Goal: Task Accomplishment & Management: Manage account settings

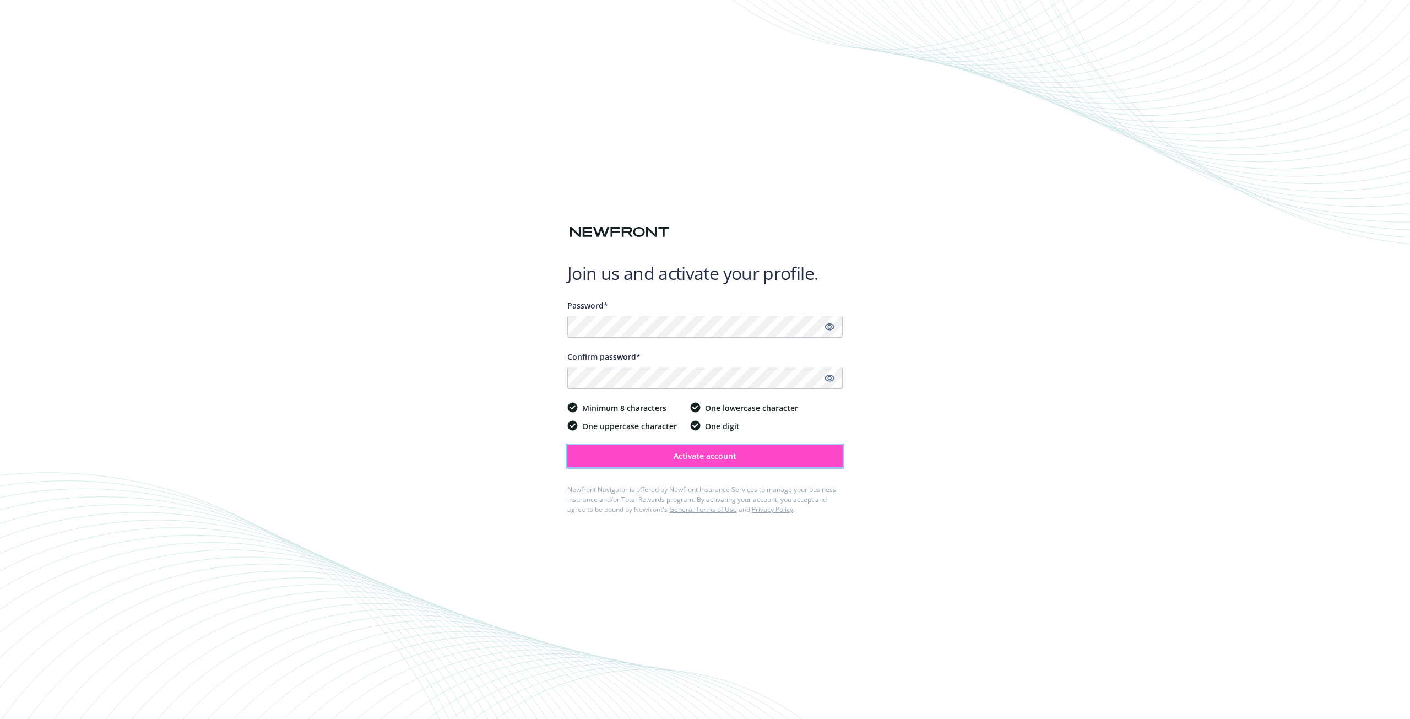
click at [690, 451] on span "Activate account" at bounding box center [705, 456] width 63 height 10
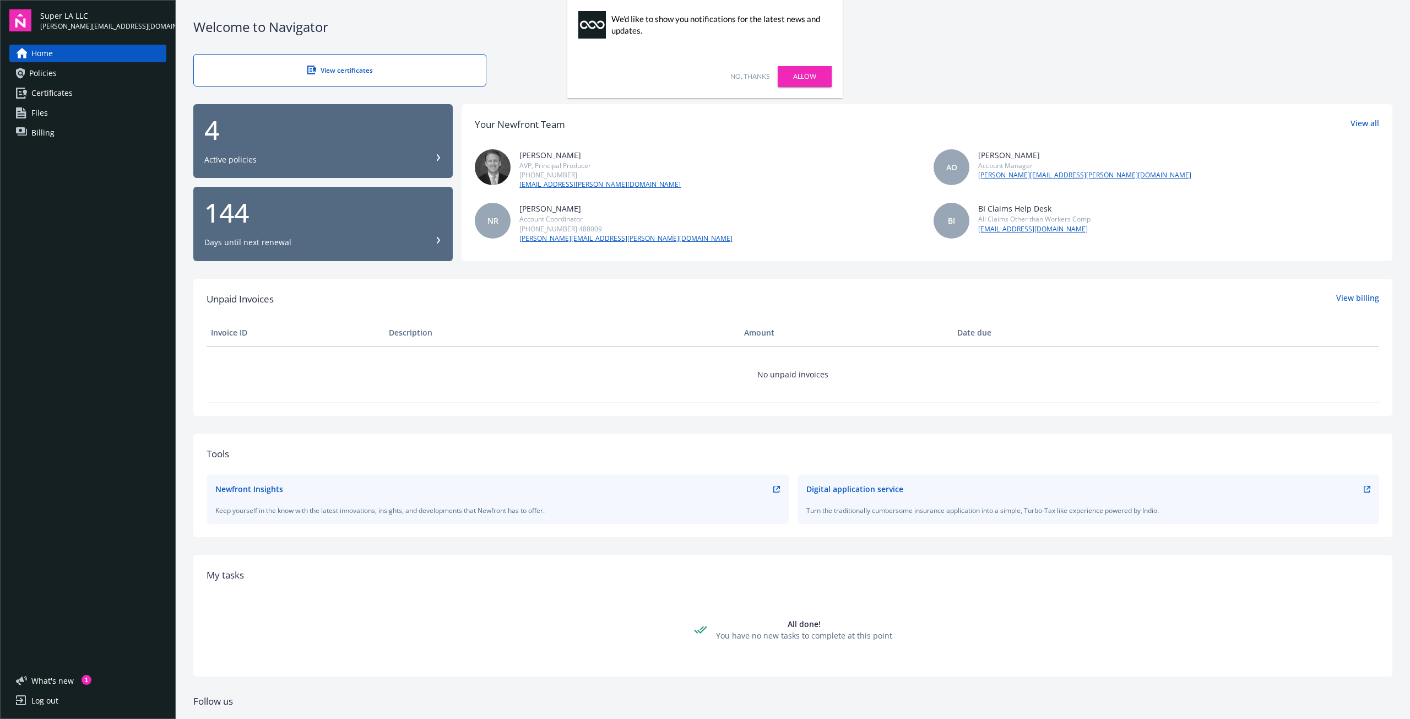
click at [756, 75] on link "No, thanks" at bounding box center [750, 77] width 39 height 10
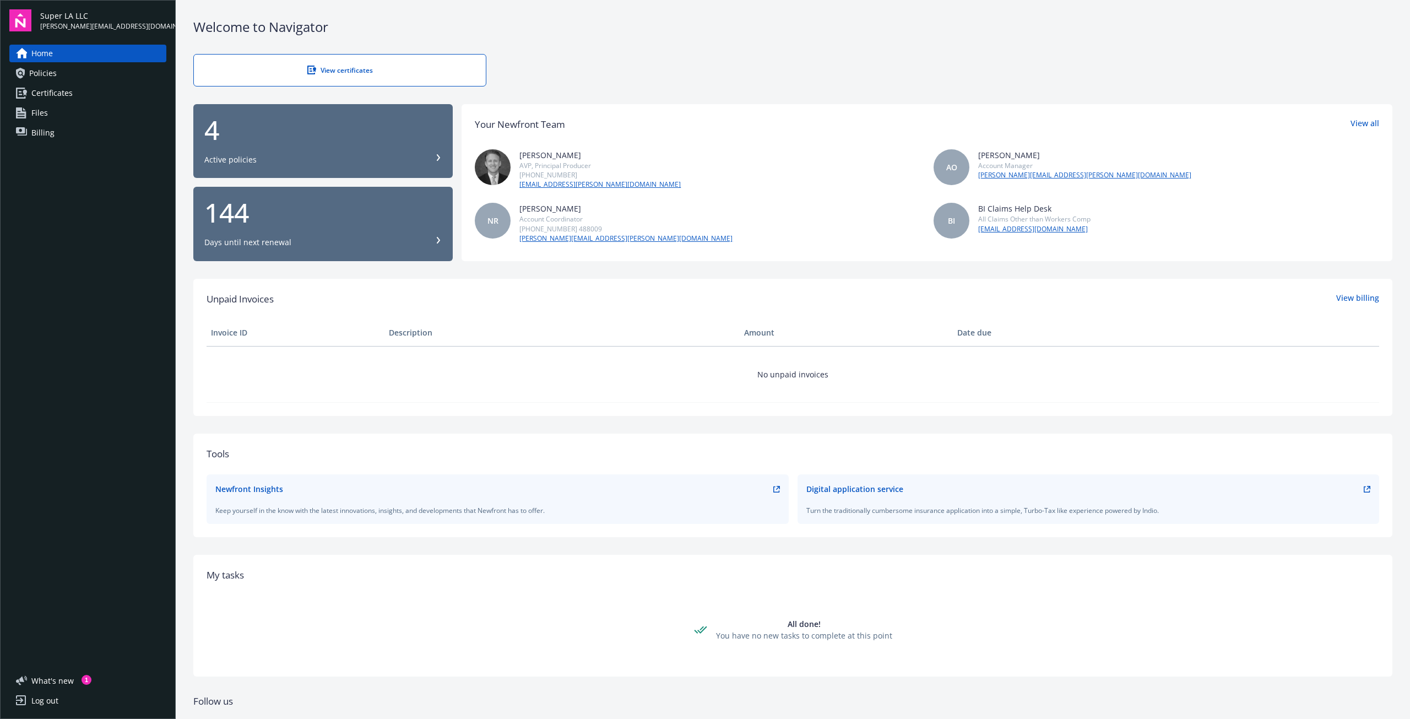
click at [81, 117] on link "Files" at bounding box center [87, 113] width 157 height 18
